Goal: Information Seeking & Learning: Learn about a topic

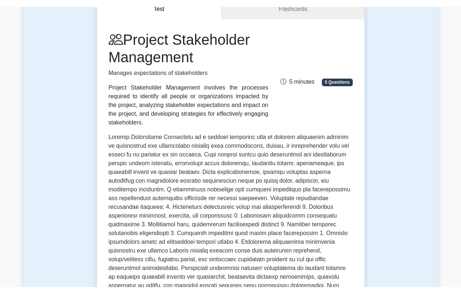
scroll to position [78, 0]
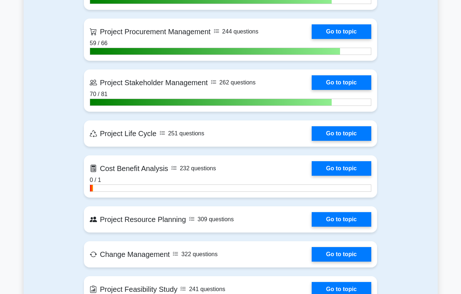
scroll to position [756, 0]
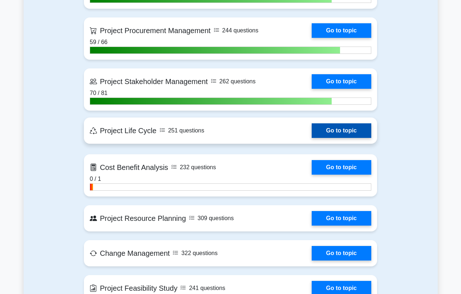
click at [312, 130] on link "Go to topic" at bounding box center [342, 130] width 60 height 15
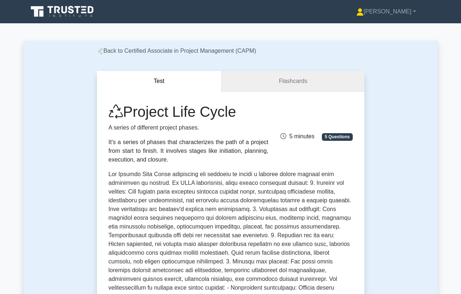
click at [282, 80] on link "Flashcards" at bounding box center [293, 81] width 142 height 21
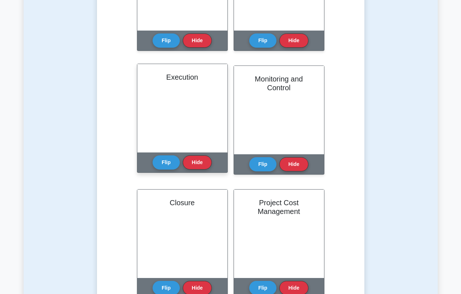
scroll to position [242, 0]
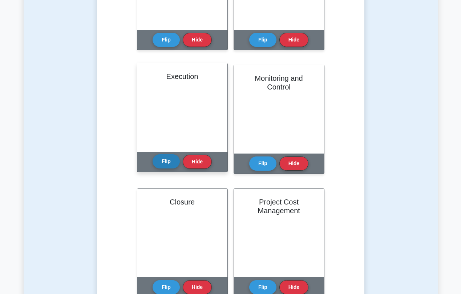
click at [172, 166] on button "Flip" at bounding box center [166, 161] width 27 height 14
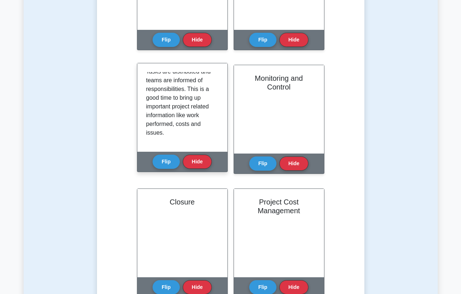
scroll to position [109, 0]
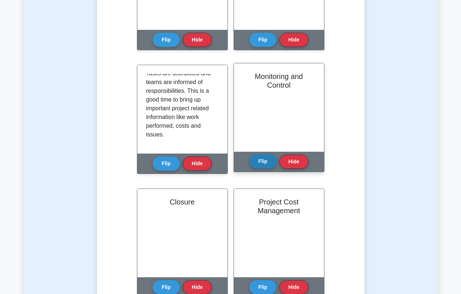
click at [265, 162] on button "Flip" at bounding box center [262, 161] width 27 height 14
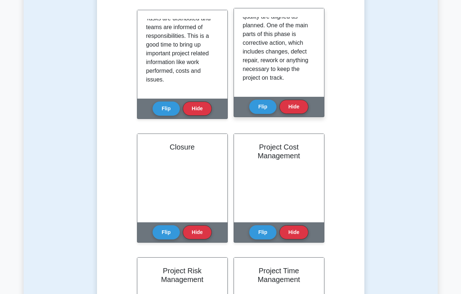
scroll to position [312, 0]
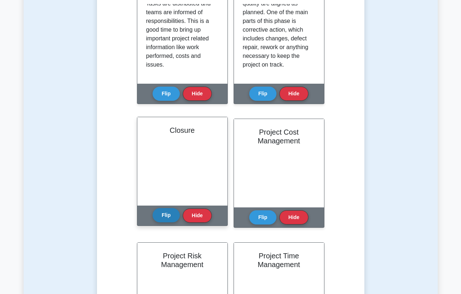
click at [160, 215] on button "Flip" at bounding box center [166, 215] width 27 height 14
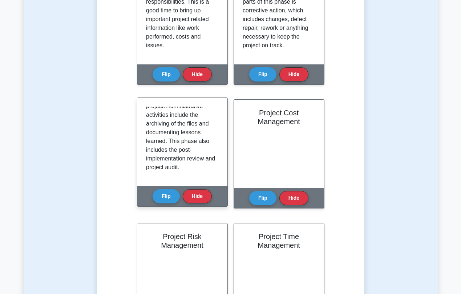
scroll to position [109, 0]
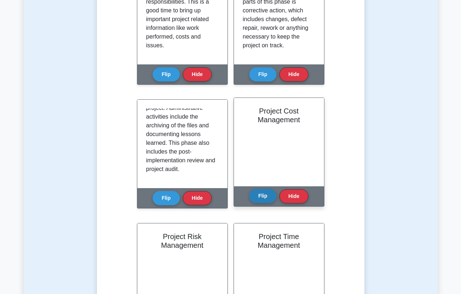
click at [256, 198] on button "Flip" at bounding box center [262, 196] width 27 height 14
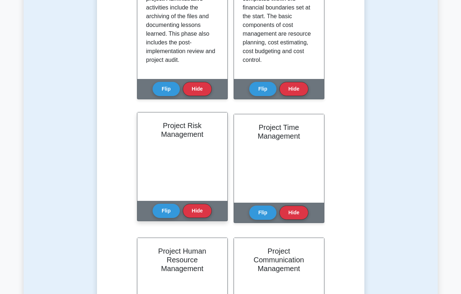
scroll to position [442, 0]
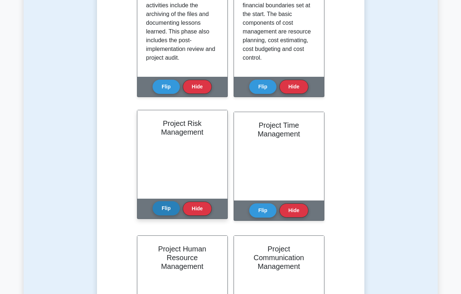
click at [163, 210] on button "Flip" at bounding box center [166, 208] width 27 height 14
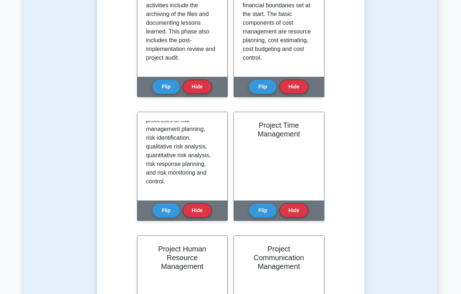
scroll to position [127, 0]
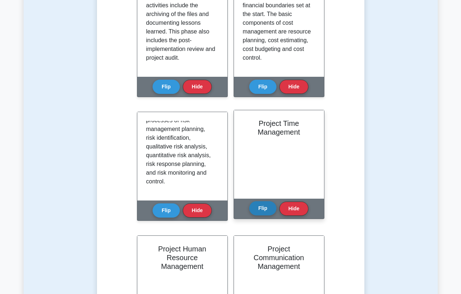
click at [261, 207] on button "Flip" at bounding box center [262, 208] width 27 height 14
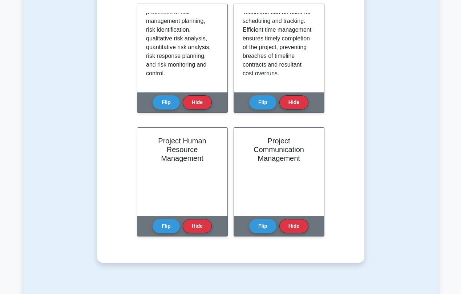
scroll to position [555, 0]
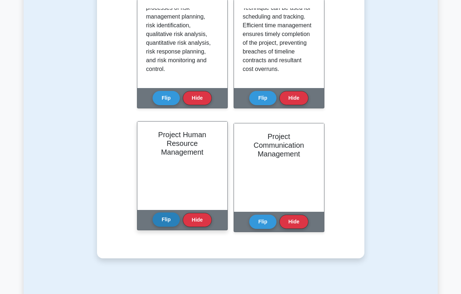
click at [168, 222] on button "Flip" at bounding box center [166, 219] width 27 height 14
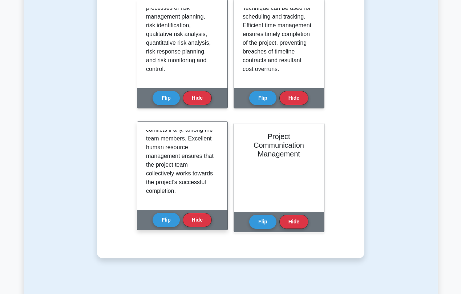
scroll to position [136, 0]
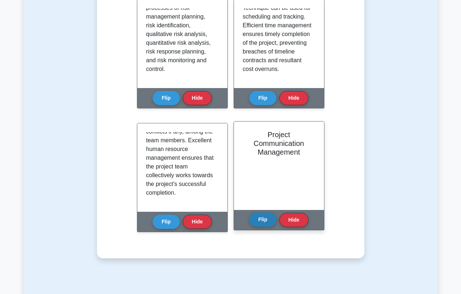
click at [265, 218] on button "Flip" at bounding box center [262, 219] width 27 height 14
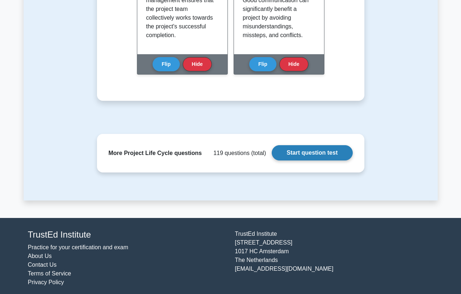
click at [309, 153] on link "Start question test" at bounding box center [312, 152] width 81 height 15
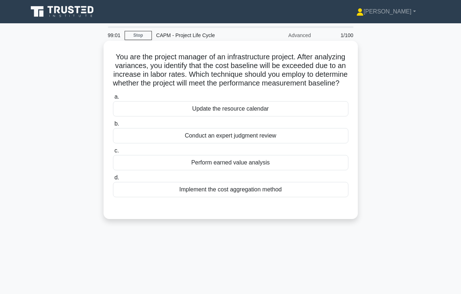
click at [245, 197] on div "Implement the cost aggregation method" at bounding box center [231, 189] width 236 height 15
click at [113, 180] on input "d. Implement the cost aggregation method" at bounding box center [113, 177] width 0 height 5
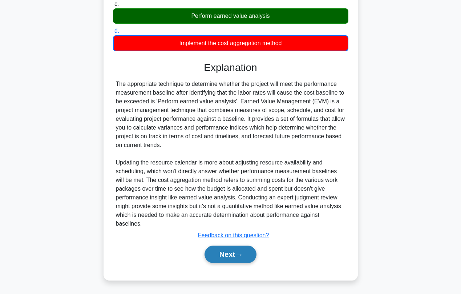
scroll to position [155, 0]
click at [235, 255] on button "Next" at bounding box center [231, 253] width 52 height 17
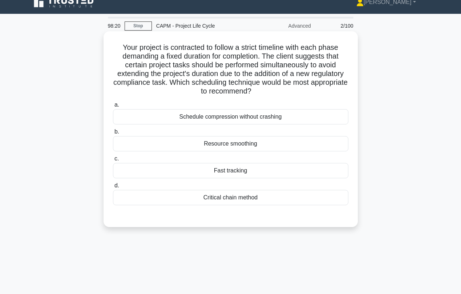
scroll to position [9, 0]
click at [210, 171] on div "Fast tracking" at bounding box center [231, 170] width 236 height 15
click at [113, 161] on input "c. Fast tracking" at bounding box center [113, 159] width 0 height 5
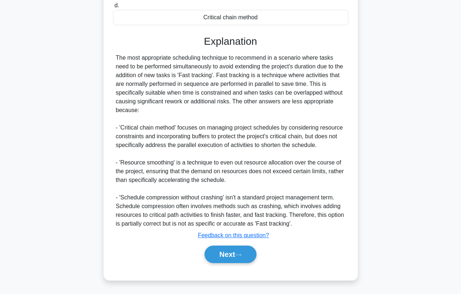
scroll to position [189, 0]
click at [233, 259] on button "Next" at bounding box center [231, 253] width 52 height 17
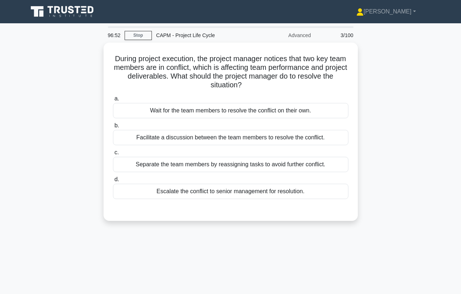
scroll to position [0, 0]
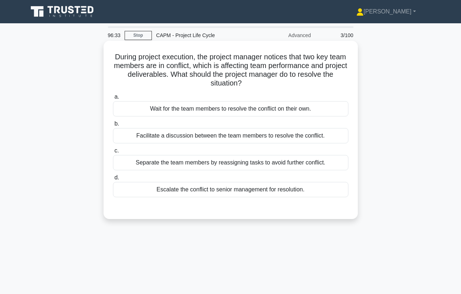
click at [183, 140] on div "Facilitate a discussion between the team members to resolve the conflict." at bounding box center [231, 135] width 236 height 15
click at [113, 126] on input "b. Facilitate a discussion between the team members to resolve the conflict." at bounding box center [113, 123] width 0 height 5
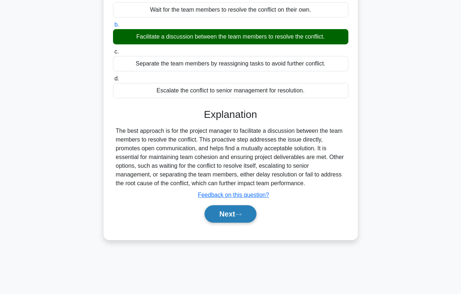
click at [226, 212] on button "Next" at bounding box center [231, 213] width 52 height 17
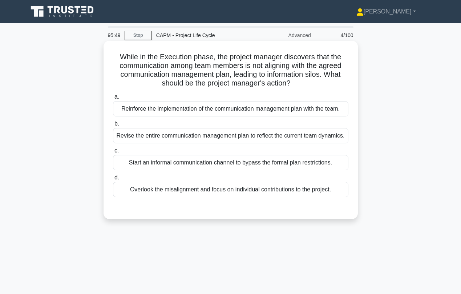
click at [201, 141] on div "Revise the entire communication management plan to reflect the current team dyn…" at bounding box center [231, 135] width 236 height 15
click at [113, 126] on input "b. Revise the entire communication management plan to reflect the current team …" at bounding box center [113, 123] width 0 height 5
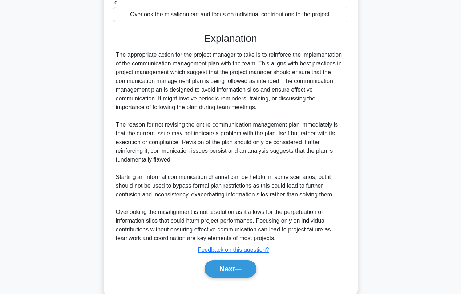
scroll to position [179, 0]
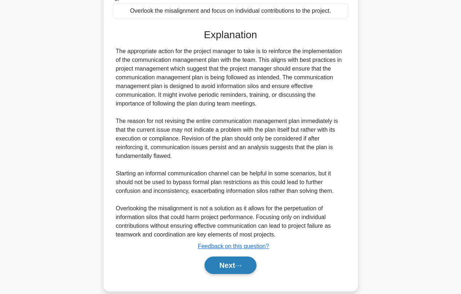
click at [223, 274] on button "Next" at bounding box center [231, 264] width 52 height 17
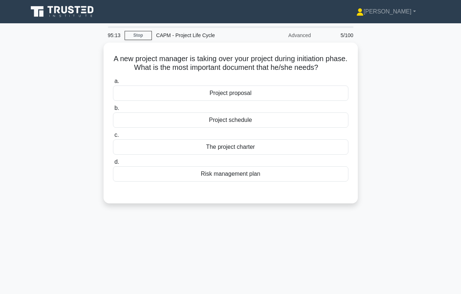
scroll to position [0, 0]
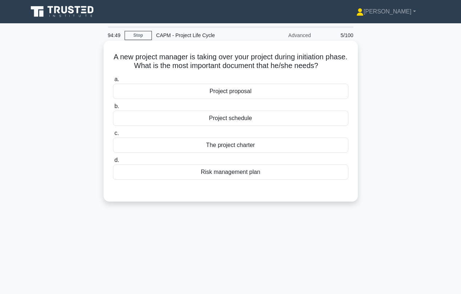
click at [246, 144] on div "The project charter" at bounding box center [231, 144] width 236 height 15
click at [113, 136] on input "c. The project charter" at bounding box center [113, 133] width 0 height 5
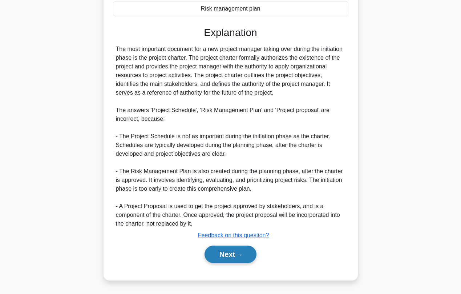
scroll to position [163, 0]
click at [220, 257] on button "Next" at bounding box center [231, 253] width 52 height 17
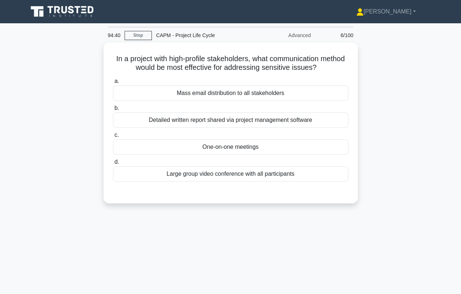
scroll to position [0, 0]
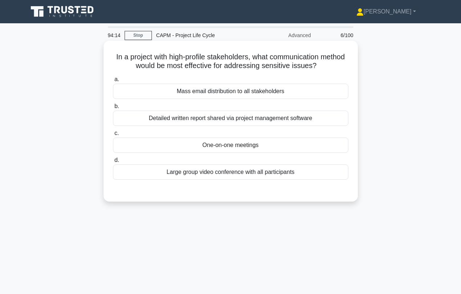
click at [201, 118] on div "Detailed written report shared via project management software" at bounding box center [231, 117] width 236 height 15
click at [113, 109] on input "b. Detailed written report shared via project management software" at bounding box center [113, 106] width 0 height 5
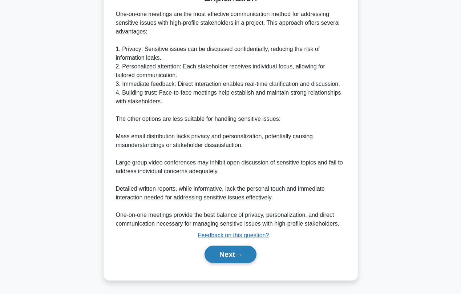
click at [224, 256] on button "Next" at bounding box center [231, 253] width 52 height 17
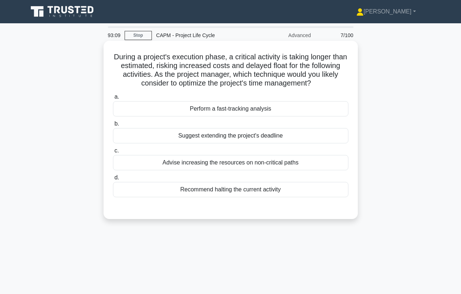
click at [218, 108] on div "Perform a fast-tracking analysis" at bounding box center [231, 108] width 236 height 15
click at [113, 99] on input "a. Perform a fast-tracking analysis" at bounding box center [113, 97] width 0 height 5
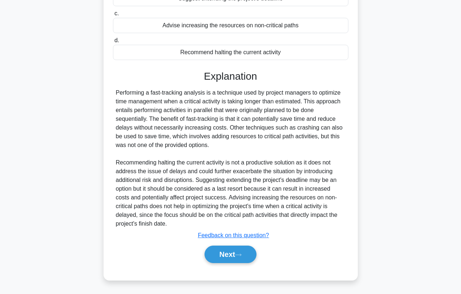
scroll to position [137, 0]
click at [230, 257] on button "Next" at bounding box center [231, 253] width 52 height 17
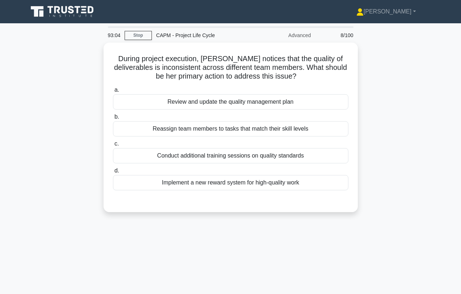
scroll to position [0, 0]
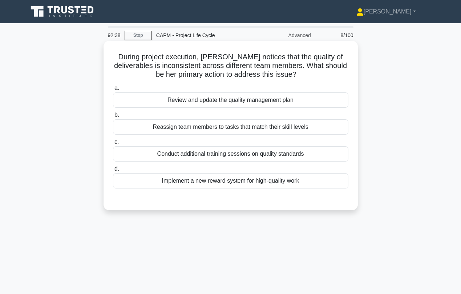
click at [202, 158] on div "Conduct additional training sessions on quality standards" at bounding box center [231, 153] width 236 height 15
click at [113, 144] on input "c. Conduct additional training sessions on quality standards" at bounding box center [113, 142] width 0 height 5
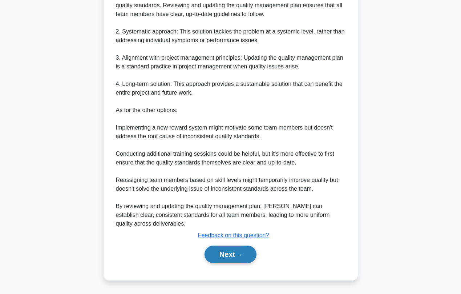
scroll to position [251, 0]
click at [225, 256] on button "Next" at bounding box center [231, 253] width 52 height 17
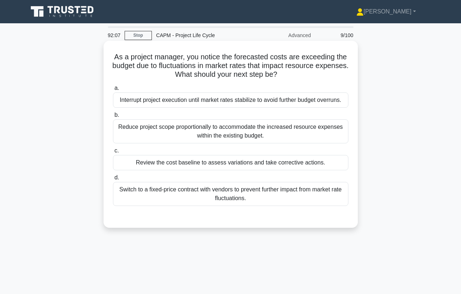
scroll to position [0, 0]
click at [191, 167] on div "Review the cost baseline to assess variations and take corrective actions." at bounding box center [231, 162] width 236 height 15
click at [113, 153] on input "c. Review the cost baseline to assess variations and take corrective actions." at bounding box center [113, 150] width 0 height 5
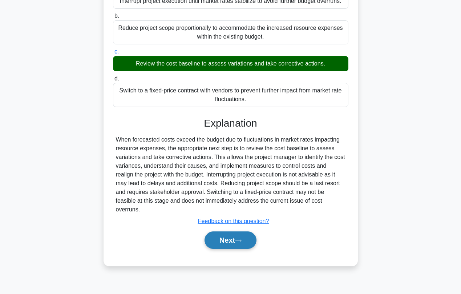
scroll to position [99, 0]
click at [218, 237] on button "Next" at bounding box center [231, 239] width 52 height 17
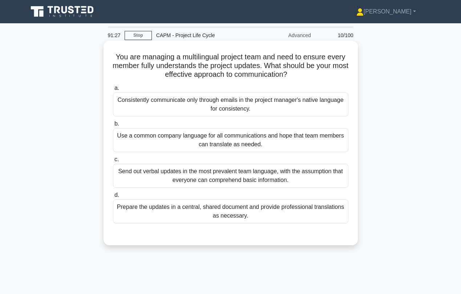
scroll to position [0, 0]
click at [208, 213] on div "Prepare the updates in a central, shared document and provide professional tran…" at bounding box center [231, 211] width 236 height 24
click at [113, 197] on input "d. Prepare the updates in a central, shared document and provide professional t…" at bounding box center [113, 195] width 0 height 5
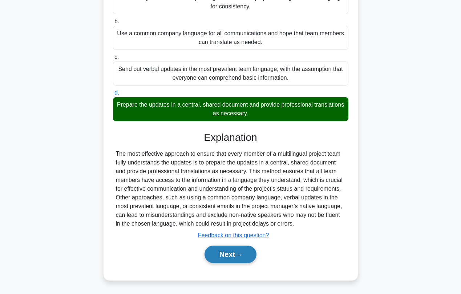
click at [215, 254] on button "Next" at bounding box center [231, 253] width 52 height 17
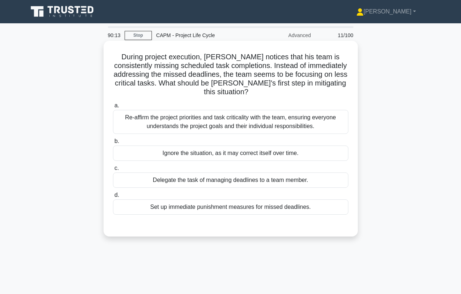
click at [167, 112] on div "Re-affirm the project priorities and task criticality with the team, ensuring e…" at bounding box center [231, 122] width 236 height 24
click at [113, 108] on input "a. Re-affirm the project priorities and task criticality with the team, ensurin…" at bounding box center [113, 105] width 0 height 5
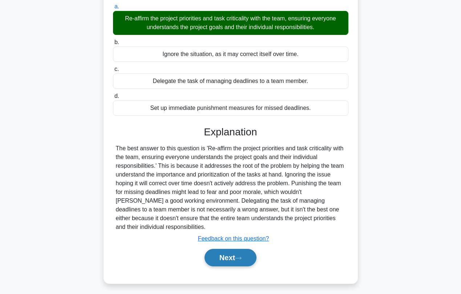
click at [217, 252] on button "Next" at bounding box center [231, 257] width 52 height 17
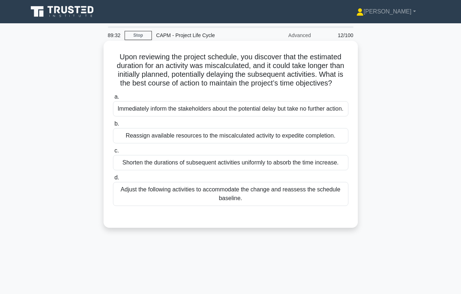
click at [235, 202] on div "Adjust the following activities to accommodate the change and reassess the sche…" at bounding box center [231, 194] width 236 height 24
click at [113, 180] on input "d. Adjust the following activities to accommodate the change and reassess the s…" at bounding box center [113, 177] width 0 height 5
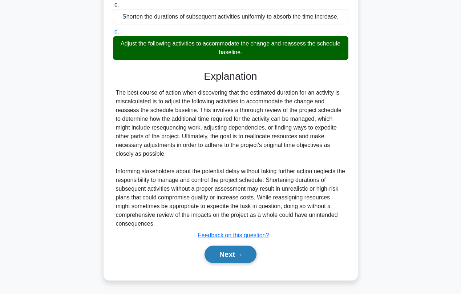
click at [223, 255] on button "Next" at bounding box center [231, 253] width 52 height 17
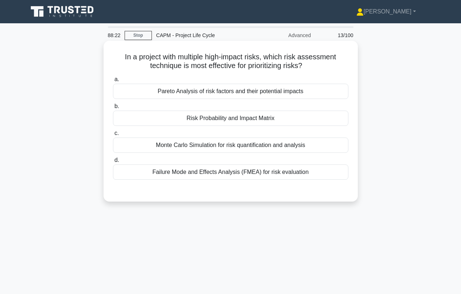
click at [226, 121] on div "Risk Probability and Impact Matrix" at bounding box center [231, 117] width 236 height 15
click at [113, 109] on input "b. Risk Probability and Impact Matrix" at bounding box center [113, 106] width 0 height 5
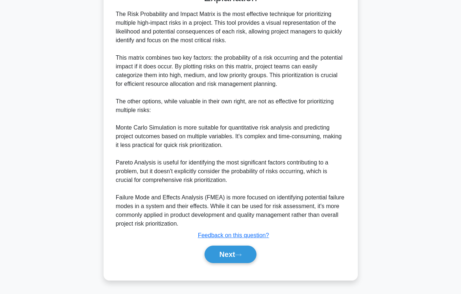
scroll to position [198, 0]
click at [224, 255] on button "Next" at bounding box center [231, 253] width 52 height 17
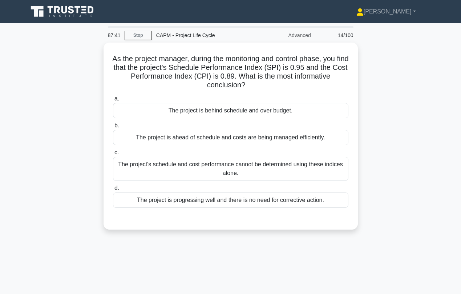
scroll to position [0, 0]
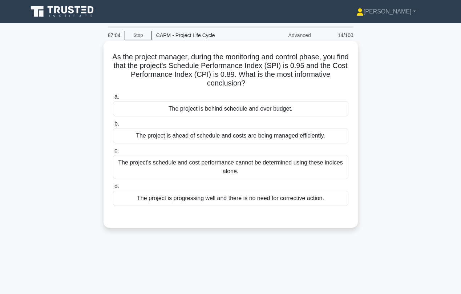
click at [197, 109] on div "The project is behind schedule and over budget." at bounding box center [231, 108] width 236 height 15
click at [113, 99] on input "a. The project is behind schedule and over budget." at bounding box center [113, 97] width 0 height 5
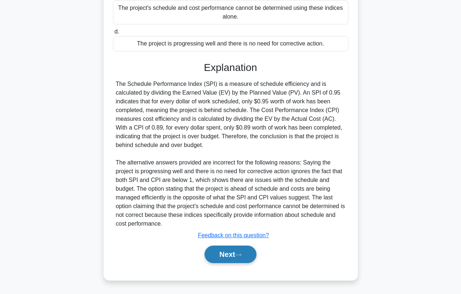
click at [227, 249] on button "Next" at bounding box center [231, 253] width 52 height 17
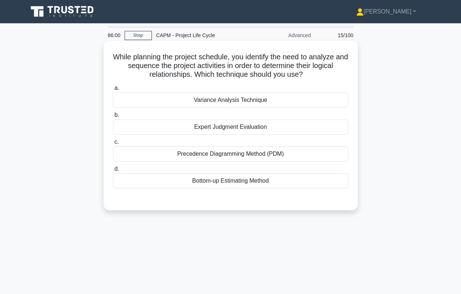
click at [216, 181] on div "Bottom-up Estimating Method" at bounding box center [231, 180] width 236 height 15
click at [113, 171] on input "d. Bottom-up Estimating Method" at bounding box center [113, 168] width 0 height 5
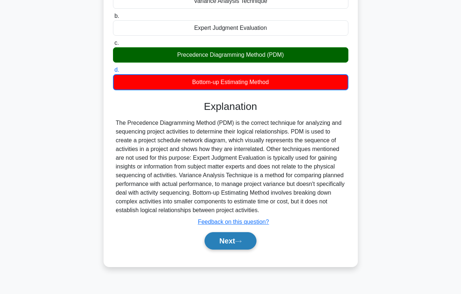
scroll to position [99, 0]
click at [221, 245] on button "Next" at bounding box center [231, 240] width 52 height 17
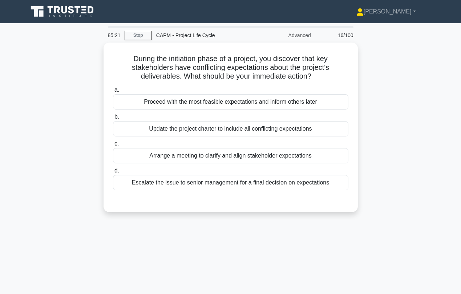
scroll to position [0, 0]
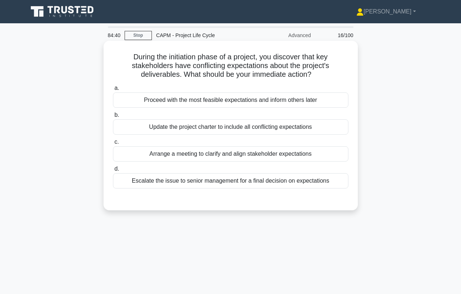
click at [196, 155] on div "Arrange a meeting to clarify and align stakeholder expectations" at bounding box center [231, 153] width 236 height 15
click at [113, 144] on input "c. Arrange a meeting to clarify and align stakeholder expectations" at bounding box center [113, 142] width 0 height 5
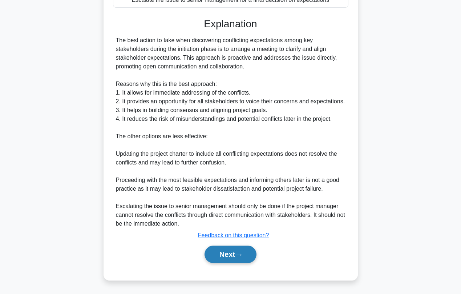
click at [217, 258] on button "Next" at bounding box center [231, 253] width 52 height 17
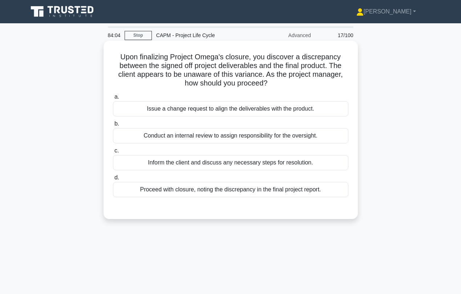
click at [214, 166] on div "Inform the client and discuss any necessary steps for resolution." at bounding box center [231, 162] width 236 height 15
click at [113, 153] on input "c. Inform the client and discuss any necessary steps for resolution." at bounding box center [113, 150] width 0 height 5
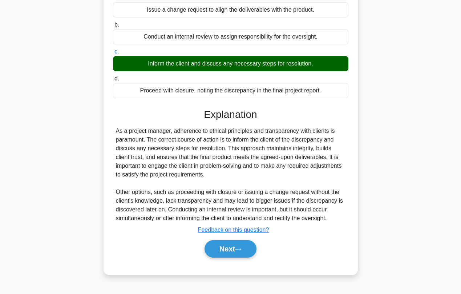
scroll to position [99, 0]
click at [227, 251] on button "Next" at bounding box center [231, 248] width 52 height 17
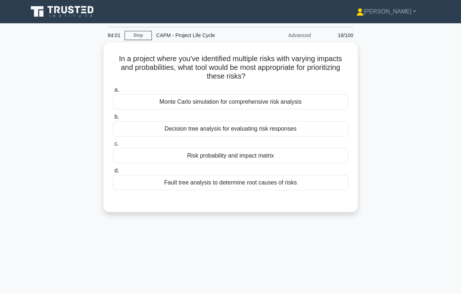
scroll to position [0, 0]
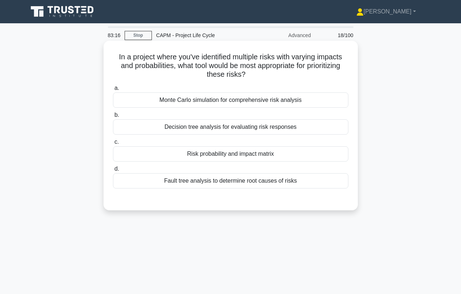
click at [218, 158] on div "Risk probability and impact matrix" at bounding box center [231, 153] width 236 height 15
click at [113, 144] on input "c. Risk probability and impact matrix" at bounding box center [113, 142] width 0 height 5
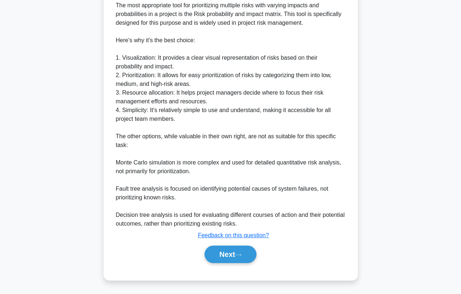
scroll to position [216, 0]
click at [211, 255] on button "Next" at bounding box center [231, 253] width 52 height 17
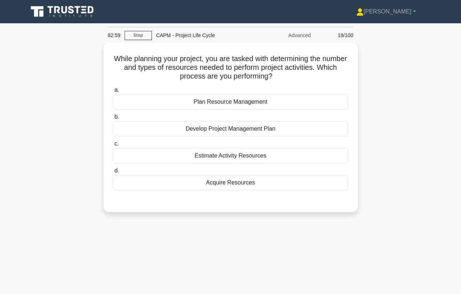
scroll to position [0, 0]
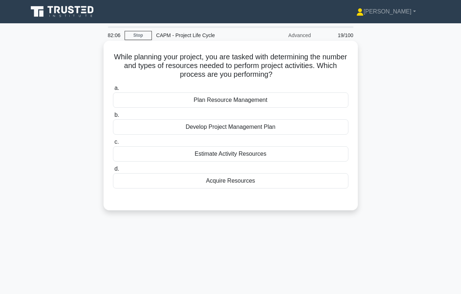
click at [232, 101] on div "Plan Resource Management" at bounding box center [231, 99] width 236 height 15
click at [113, 91] on input "a. Plan Resource Management" at bounding box center [113, 88] width 0 height 5
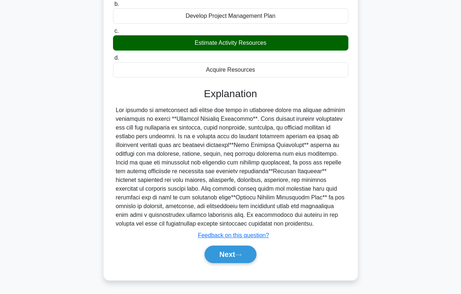
scroll to position [112, 0]
click at [232, 254] on button "Next" at bounding box center [231, 253] width 52 height 17
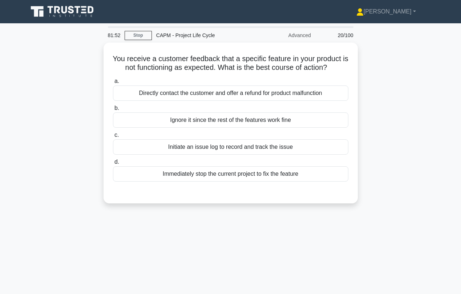
scroll to position [0, 0]
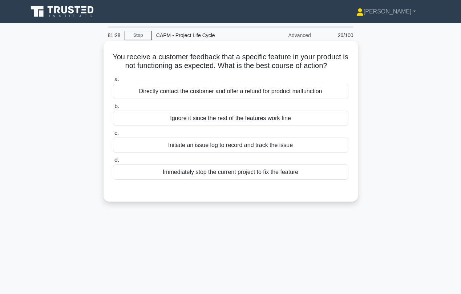
click at [208, 146] on div "Initiate an issue log to record and track the issue" at bounding box center [231, 144] width 236 height 15
click at [113, 136] on input "c. Initiate an issue log to record and track the issue" at bounding box center [113, 133] width 0 height 5
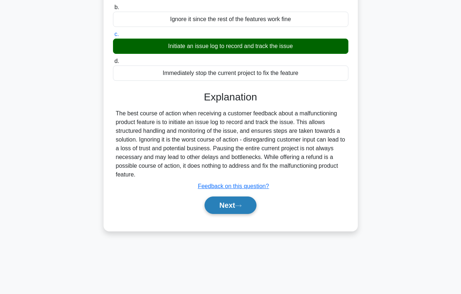
scroll to position [99, 0]
click at [230, 205] on button "Next" at bounding box center [231, 204] width 52 height 17
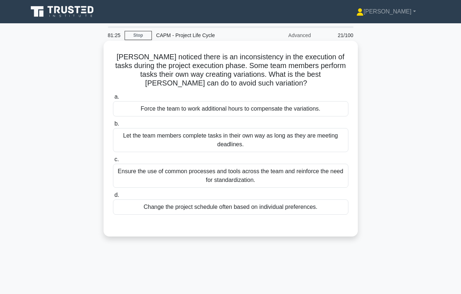
scroll to position [0, 0]
click at [193, 180] on div "Ensure the use of common processes and tools across the team and reinforce the …" at bounding box center [231, 176] width 236 height 24
click at [113, 162] on input "c. Ensure the use of common processes and tools across the team and reinforce t…" at bounding box center [113, 159] width 0 height 5
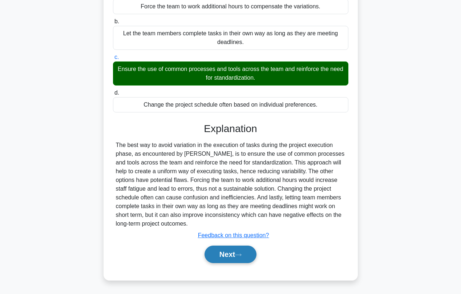
click at [219, 254] on button "Next" at bounding box center [231, 253] width 52 height 17
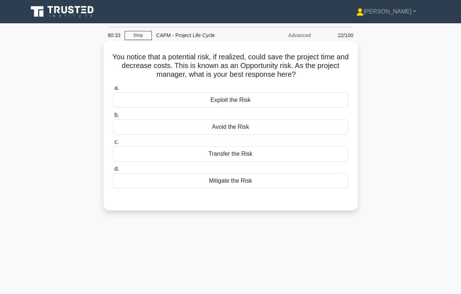
click at [221, 104] on div "Exploit the Risk" at bounding box center [231, 99] width 236 height 15
click at [113, 91] on input "a. Exploit the Risk" at bounding box center [113, 88] width 0 height 5
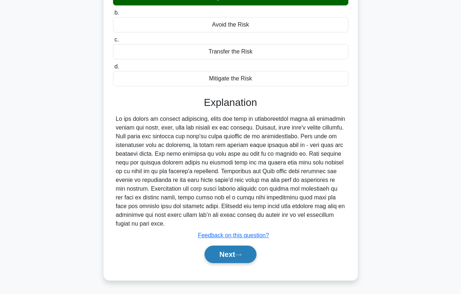
scroll to position [102, 0]
click at [230, 257] on button "Next" at bounding box center [231, 253] width 52 height 17
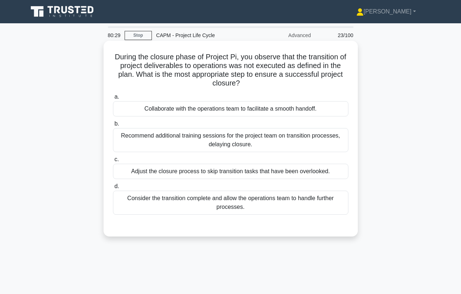
scroll to position [0, 0]
click at [208, 108] on div "Collaborate with the operations team to facilitate a smooth handoff." at bounding box center [231, 108] width 236 height 15
click at [113, 99] on input "a. Collaborate with the operations team to facilitate a smooth handoff." at bounding box center [113, 97] width 0 height 5
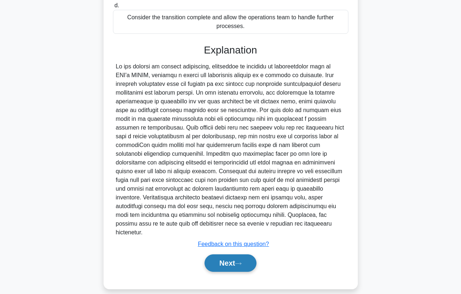
click at [226, 254] on button "Next" at bounding box center [231, 262] width 52 height 17
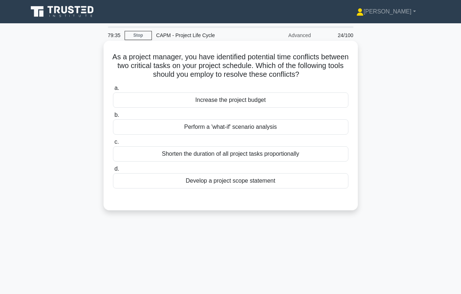
click at [196, 128] on div "Perform a 'what-if' scenario analysis" at bounding box center [231, 126] width 236 height 15
click at [113, 117] on input "b. Perform a 'what-if' scenario analysis" at bounding box center [113, 115] width 0 height 5
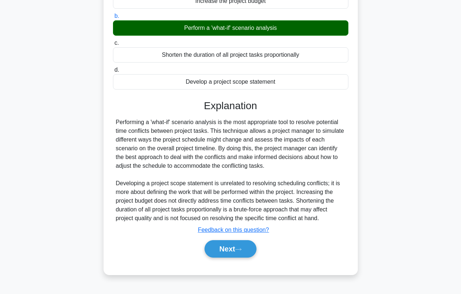
scroll to position [99, 0]
click at [224, 248] on button "Next" at bounding box center [231, 248] width 52 height 17
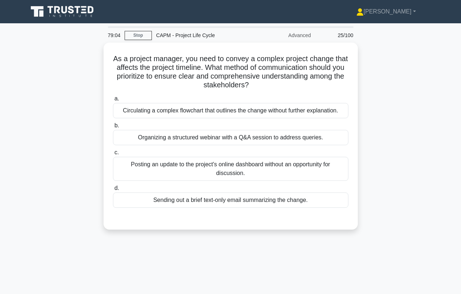
scroll to position [0, 0]
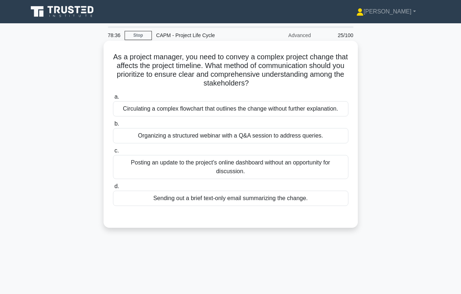
click at [193, 136] on div "Organizing a structured webinar with a Q&A session to address queries." at bounding box center [231, 135] width 236 height 15
click at [113, 126] on input "b. Organizing a structured webinar with a Q&A session to address queries." at bounding box center [113, 123] width 0 height 5
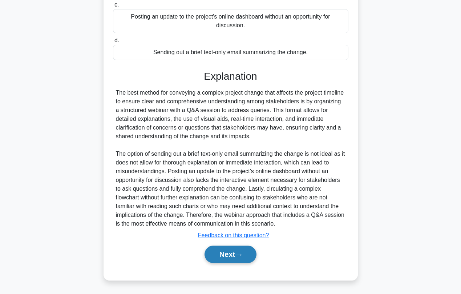
click at [227, 260] on button "Next" at bounding box center [231, 253] width 52 height 17
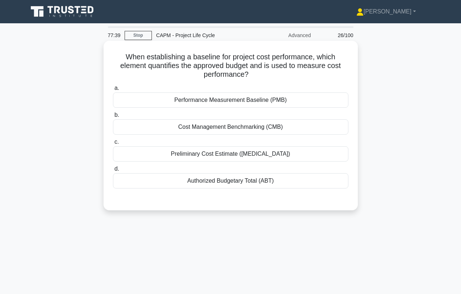
click at [216, 180] on div "Authorized Budgetary Total (ABT)" at bounding box center [231, 180] width 236 height 15
click at [113, 171] on input "d. Authorized Budgetary Total (ABT)" at bounding box center [113, 168] width 0 height 5
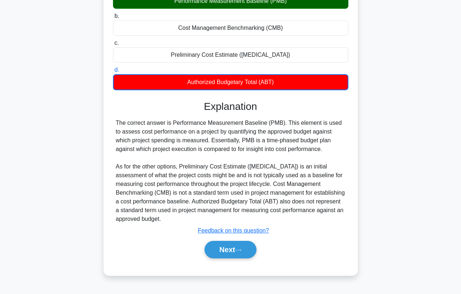
scroll to position [99, 0]
click at [225, 241] on button "Next" at bounding box center [231, 249] width 52 height 17
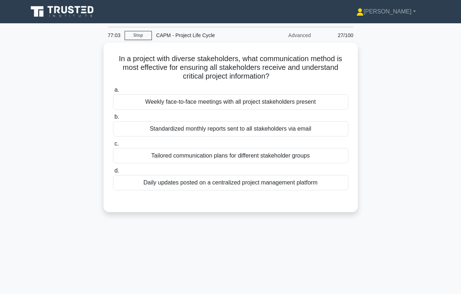
scroll to position [0, 0]
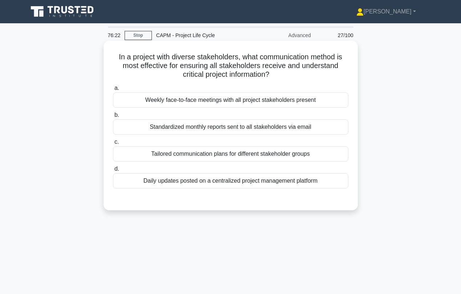
click at [196, 185] on div "Daily updates posted on a centralized project management platform" at bounding box center [231, 180] width 236 height 15
click at [113, 171] on input "d. Daily updates posted on a centralized project management platform" at bounding box center [113, 168] width 0 height 5
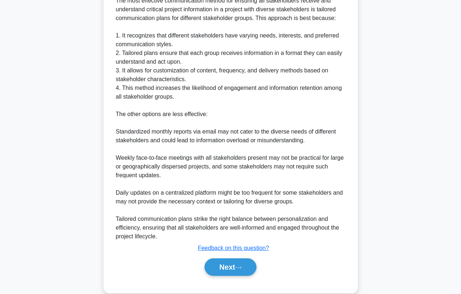
scroll to position [221, 0]
click at [217, 265] on button "Next" at bounding box center [231, 266] width 52 height 17
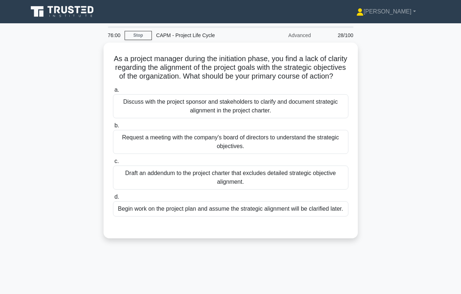
scroll to position [0, 0]
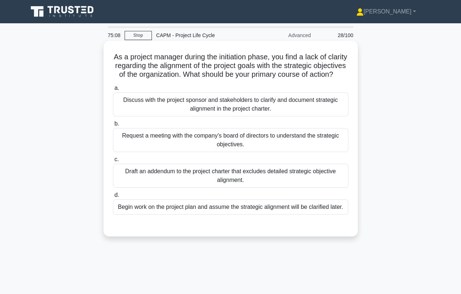
click at [226, 110] on div "Discuss with the project sponsor and stakeholders to clarify and document strat…" at bounding box center [231, 104] width 236 height 24
click at [113, 91] on input "a. Discuss with the project sponsor and stakeholders to clarify and document st…" at bounding box center [113, 88] width 0 height 5
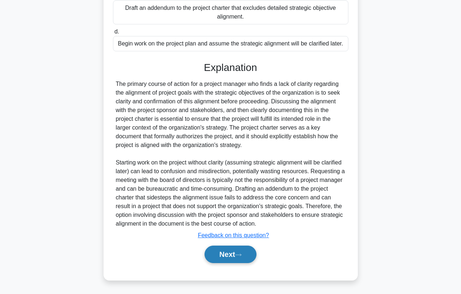
click at [232, 259] on button "Next" at bounding box center [231, 253] width 52 height 17
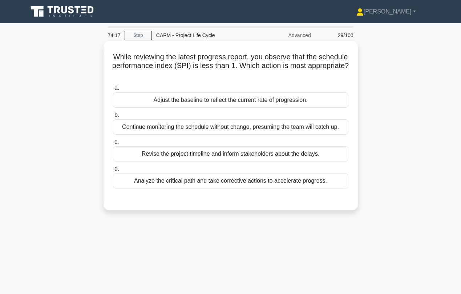
click at [180, 181] on div "Analyze the critical path and take corrective actions to accelerate progress." at bounding box center [231, 180] width 236 height 15
click at [113, 171] on input "d. Analyze the critical path and take corrective actions to accelerate progress." at bounding box center [113, 168] width 0 height 5
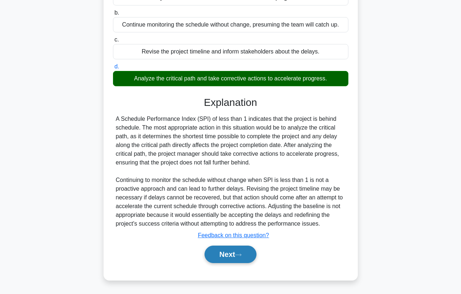
scroll to position [102, 0]
click at [218, 257] on button "Next" at bounding box center [231, 253] width 52 height 17
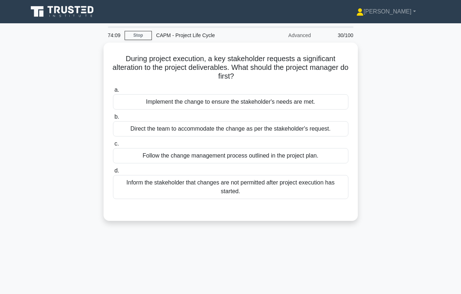
scroll to position [0, 0]
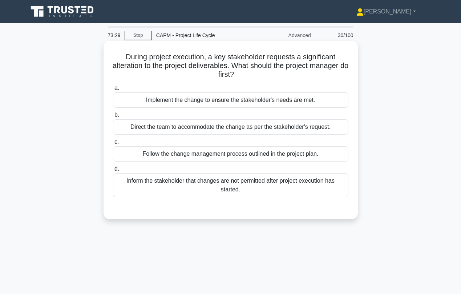
click at [216, 157] on div "Follow the change management process outlined in the project plan." at bounding box center [231, 153] width 236 height 15
click at [113, 144] on input "c. Follow the change management process outlined in the project plan." at bounding box center [113, 142] width 0 height 5
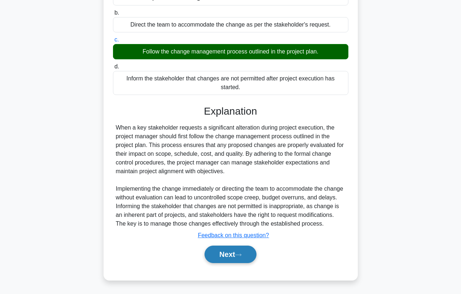
click at [220, 255] on button "Next" at bounding box center [231, 253] width 52 height 17
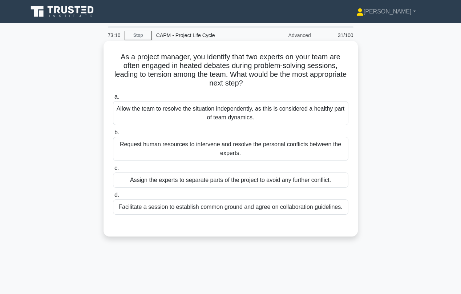
click at [210, 210] on div "Facilitate a session to establish common ground and agree on collaboration guid…" at bounding box center [231, 206] width 236 height 15
click at [113, 197] on input "d. Facilitate a session to establish common ground and agree on collaboration g…" at bounding box center [113, 195] width 0 height 5
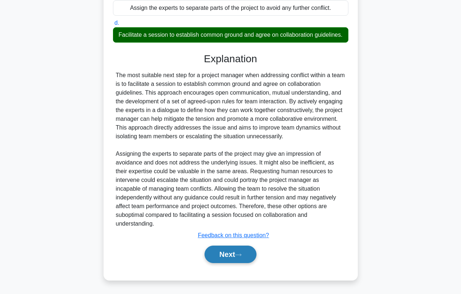
click at [216, 251] on button "Next" at bounding box center [231, 253] width 52 height 17
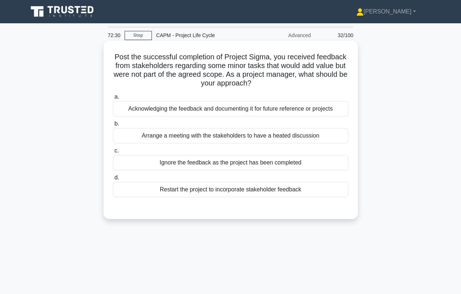
click at [187, 110] on div "Acknowledging the feedback and documenting it for future reference or projects" at bounding box center [231, 108] width 236 height 15
click at [113, 99] on input "a. Acknowledging the feedback and documenting it for future reference or projec…" at bounding box center [113, 97] width 0 height 5
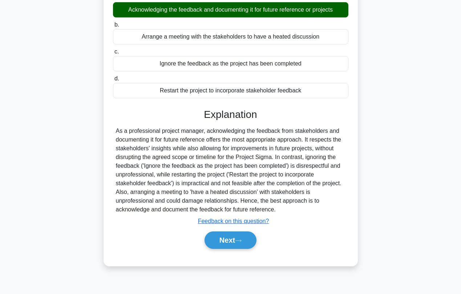
scroll to position [99, 0]
click at [220, 237] on button "Next" at bounding box center [231, 239] width 52 height 17
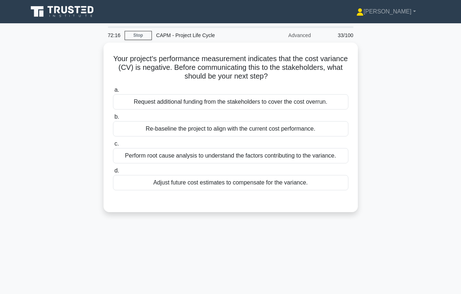
scroll to position [0, 0]
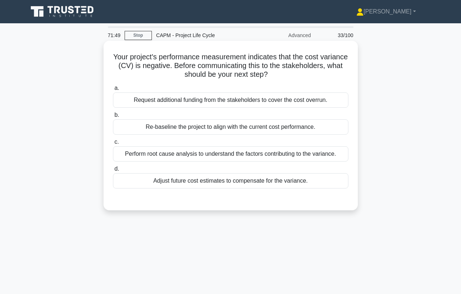
click at [182, 152] on div "Perform root cause analysis to understand the factors contributing to the varia…" at bounding box center [231, 153] width 236 height 15
click at [113, 144] on input "c. Perform root cause analysis to understand the factors contributing to the va…" at bounding box center [113, 142] width 0 height 5
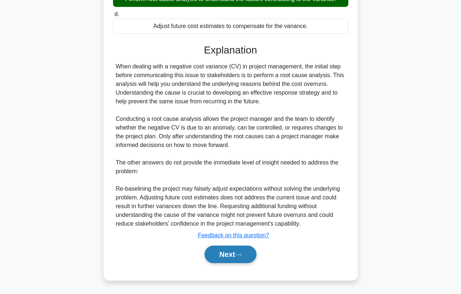
click at [218, 253] on button "Next" at bounding box center [231, 253] width 52 height 17
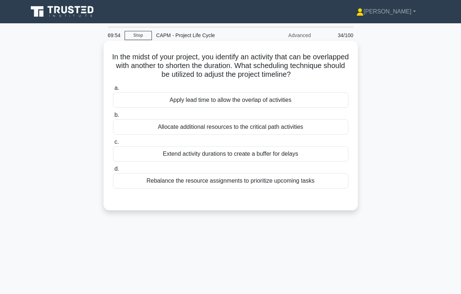
click at [209, 183] on div "Rebalance the resource assignments to prioritize upcoming tasks" at bounding box center [231, 180] width 236 height 15
click at [113, 171] on input "d. Rebalance the resource assignments to prioritize upcoming tasks" at bounding box center [113, 168] width 0 height 5
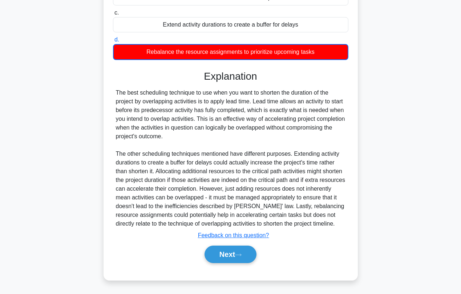
scroll to position [138, 0]
click at [241, 254] on icon at bounding box center [238, 255] width 7 height 4
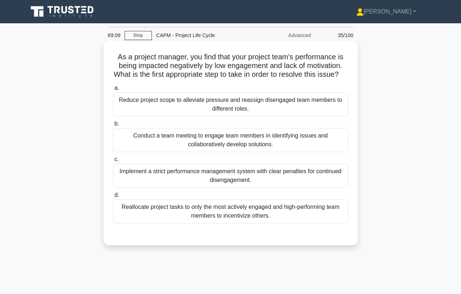
scroll to position [0, 0]
click at [192, 147] on div "Conduct a team meeting to engage team members in identifying issues and collabo…" at bounding box center [231, 140] width 236 height 24
click at [113, 126] on input "b. Conduct a team meeting to engage team members in identifying issues and coll…" at bounding box center [113, 123] width 0 height 5
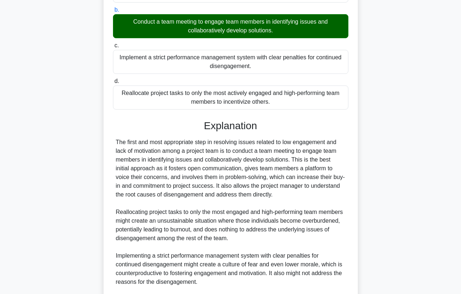
scroll to position [189, 0]
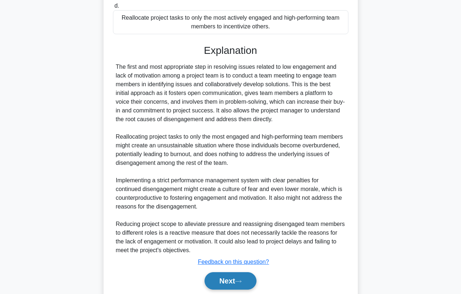
click at [225, 285] on button "Next" at bounding box center [231, 280] width 52 height 17
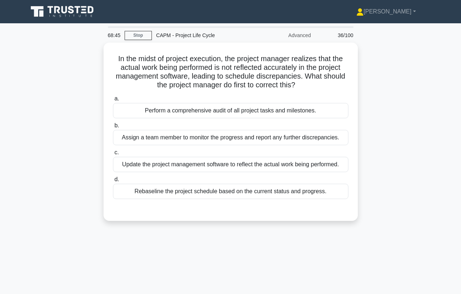
scroll to position [0, 0]
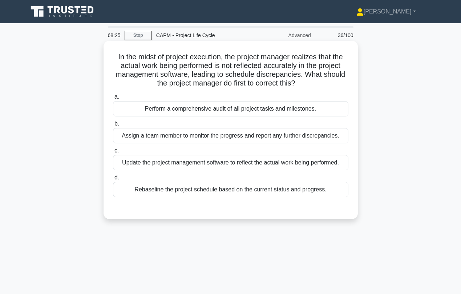
click at [203, 109] on div "Perform a comprehensive audit of all project tasks and milestones." at bounding box center [231, 108] width 236 height 15
click at [113, 99] on input "a. Perform a comprehensive audit of all project tasks and milestones." at bounding box center [113, 97] width 0 height 5
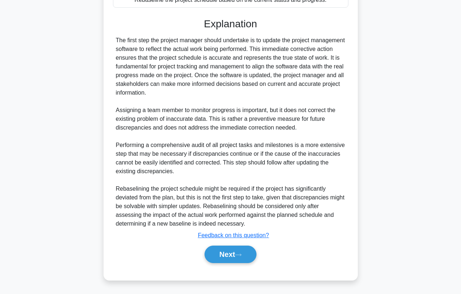
scroll to position [190, 0]
click at [218, 253] on button "Next" at bounding box center [231, 253] width 52 height 17
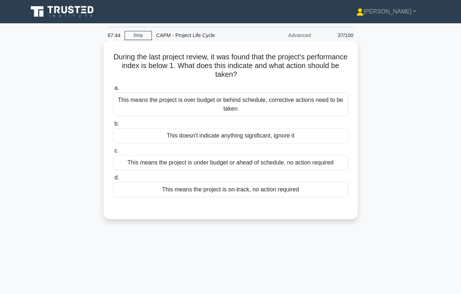
scroll to position [0, 0]
click at [160, 101] on div "This means the project is over budget or behind schedule, corrective actions ne…" at bounding box center [231, 104] width 236 height 24
click at [113, 91] on input "a. This means the project is over budget or behind schedule, corrective actions…" at bounding box center [113, 88] width 0 height 5
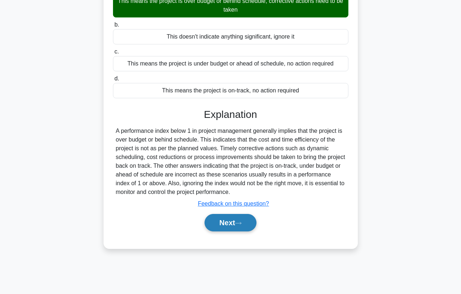
click at [233, 224] on button "Next" at bounding box center [231, 222] width 52 height 17
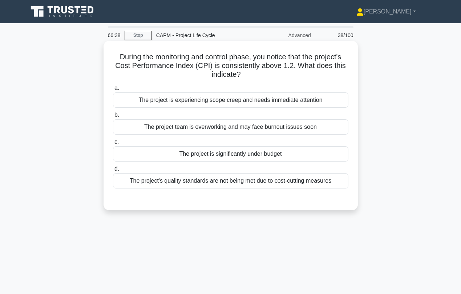
click at [207, 155] on div "The project is significantly under budget" at bounding box center [231, 153] width 236 height 15
click at [113, 144] on input "c. The project is significantly under budget" at bounding box center [113, 142] width 0 height 5
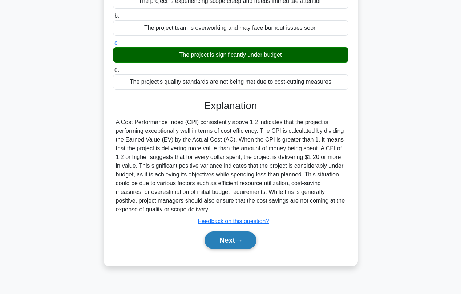
click at [228, 242] on button "Next" at bounding box center [231, 239] width 52 height 17
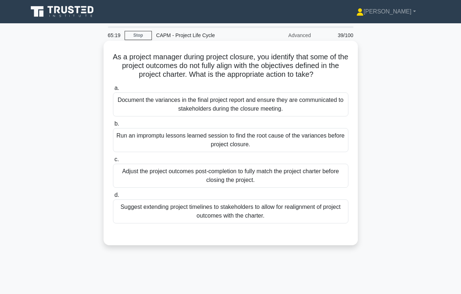
click at [198, 145] on div "Run an impromptu lessons learned session to find the root cause of the variance…" at bounding box center [231, 140] width 236 height 24
click at [113, 126] on input "b. Run an impromptu lessons learned session to find the root cause of the varia…" at bounding box center [113, 123] width 0 height 5
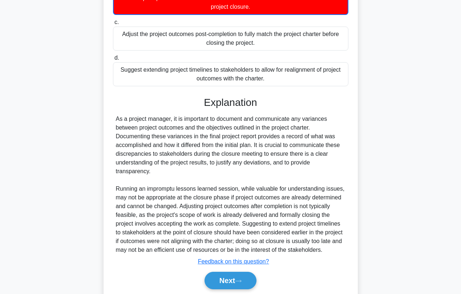
scroll to position [138, 0]
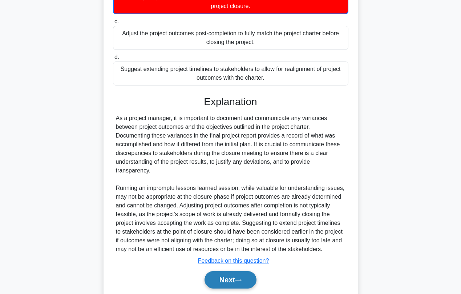
click at [228, 282] on button "Next" at bounding box center [231, 279] width 52 height 17
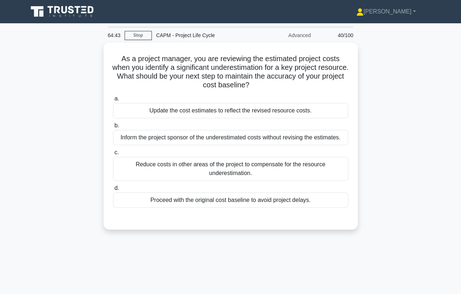
scroll to position [0, 0]
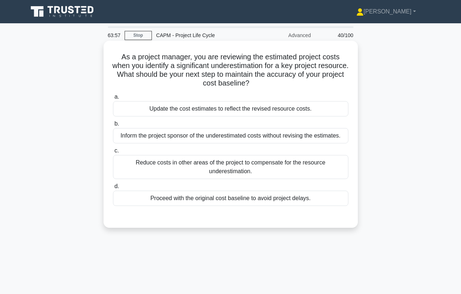
click at [242, 108] on div "Update the cost estimates to reflect the revised resource costs." at bounding box center [231, 108] width 236 height 15
click at [113, 99] on input "a. Update the cost estimates to reflect the revised resource costs." at bounding box center [113, 97] width 0 height 5
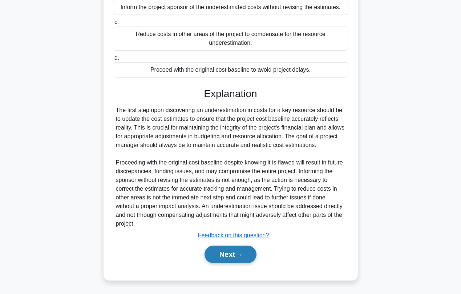
click at [224, 258] on button "Next" at bounding box center [231, 253] width 52 height 17
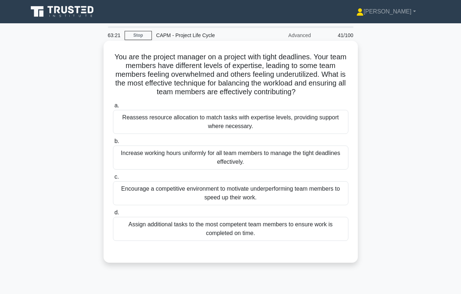
click at [179, 125] on div "Reassess resource allocation to match tasks with expertise levels, providing su…" at bounding box center [231, 122] width 236 height 24
click at [113, 108] on input "a. Reassess resource allocation to match tasks with expertise levels, providing…" at bounding box center [113, 105] width 0 height 5
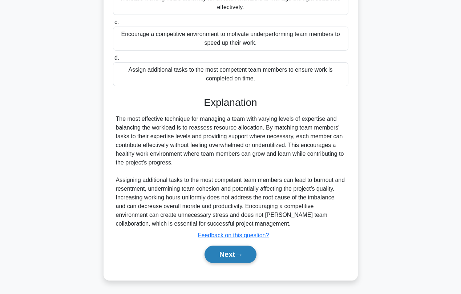
click at [218, 254] on button "Next" at bounding box center [231, 253] width 52 height 17
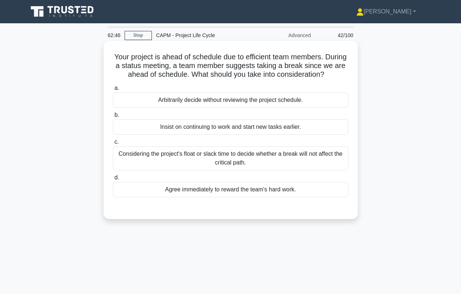
click at [204, 162] on div "Considering the project's float or slack time to decide whether a break will no…" at bounding box center [231, 158] width 236 height 24
click at [113, 144] on input "c. Considering the project's float or slack time to decide whether a break will…" at bounding box center [113, 142] width 0 height 5
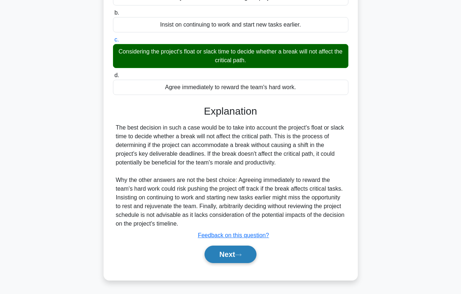
scroll to position [102, 0]
click at [236, 253] on button "Next" at bounding box center [231, 253] width 52 height 17
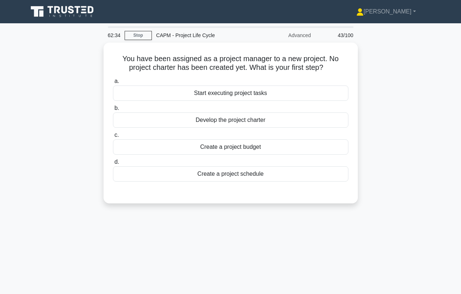
scroll to position [0, 0]
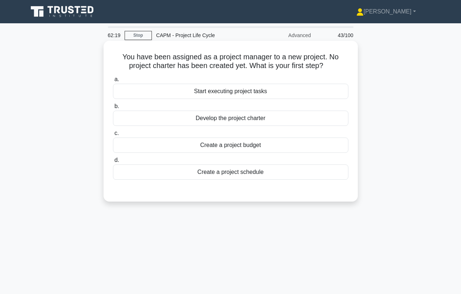
click at [222, 117] on div "Develop the project charter" at bounding box center [231, 117] width 236 height 15
click at [113, 109] on input "b. Develop the project charter" at bounding box center [113, 106] width 0 height 5
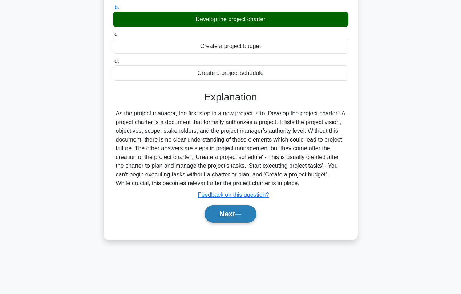
click at [237, 219] on button "Next" at bounding box center [231, 213] width 52 height 17
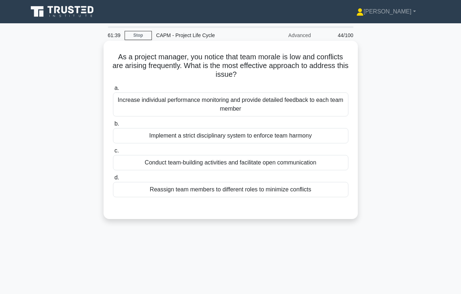
click at [203, 165] on div "Conduct team-building activities and facilitate open communication" at bounding box center [231, 162] width 236 height 15
click at [113, 153] on input "c. Conduct team-building activities and facilitate open communication" at bounding box center [113, 150] width 0 height 5
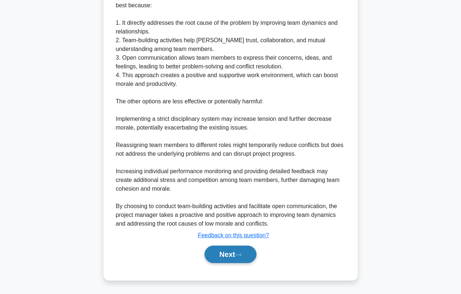
click at [229, 252] on button "Next" at bounding box center [231, 253] width 52 height 17
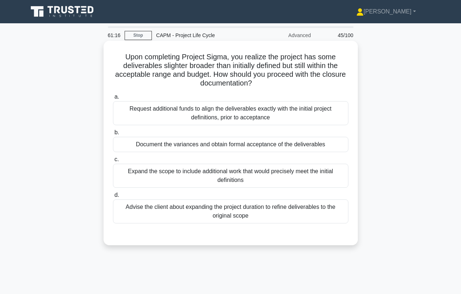
click at [178, 148] on div "Document the variances and obtain formal acceptance of the deliverables" at bounding box center [231, 144] width 236 height 15
click at [113, 135] on input "b. Document the variances and obtain formal acceptance of the deliverables" at bounding box center [113, 132] width 0 height 5
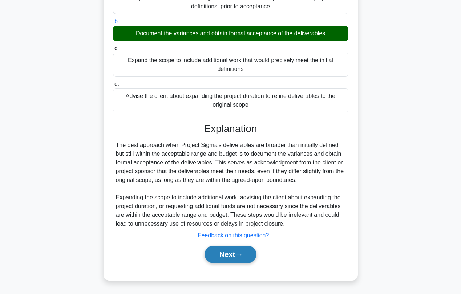
click at [222, 255] on button "Next" at bounding box center [231, 253] width 52 height 17
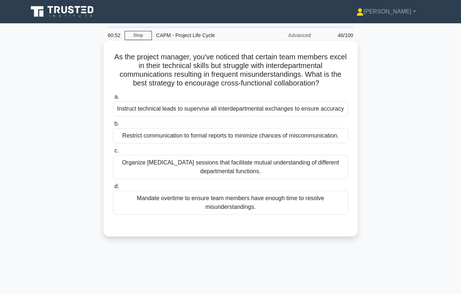
click at [177, 166] on div "Organize cross-training sessions that facilitate mutual understanding of differ…" at bounding box center [231, 167] width 236 height 24
click at [113, 153] on input "c. Organize cross-training sessions that facilitate mutual understanding of dif…" at bounding box center [113, 150] width 0 height 5
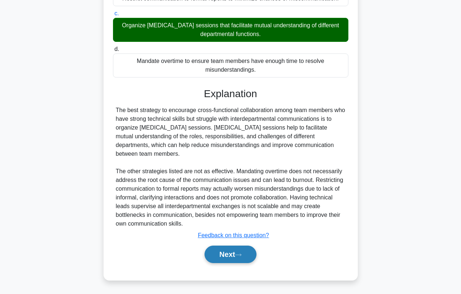
click at [219, 253] on button "Next" at bounding box center [231, 253] width 52 height 17
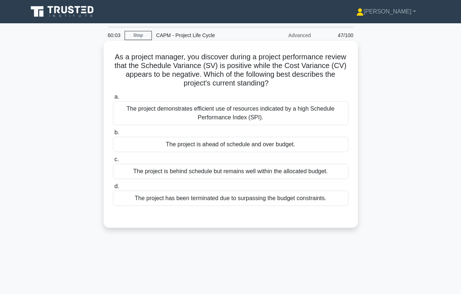
click at [193, 149] on div "The project is ahead of schedule and over budget." at bounding box center [231, 144] width 236 height 15
click at [113, 135] on input "b. The project is ahead of schedule and over budget." at bounding box center [113, 132] width 0 height 5
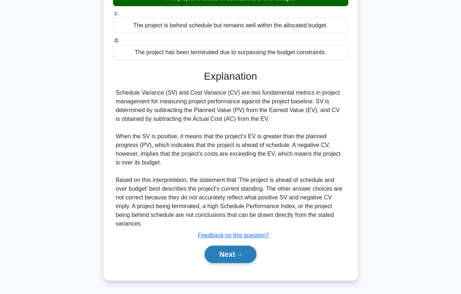
click at [222, 249] on button "Next" at bounding box center [231, 253] width 52 height 17
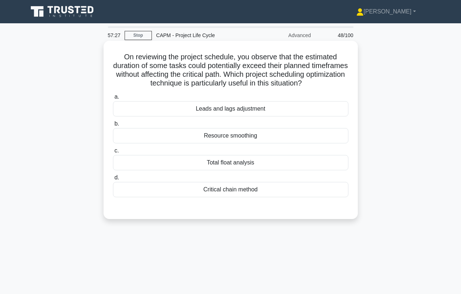
click at [207, 196] on div "Critical chain method" at bounding box center [231, 189] width 236 height 15
click at [113, 180] on input "d. Critical chain method" at bounding box center [113, 177] width 0 height 5
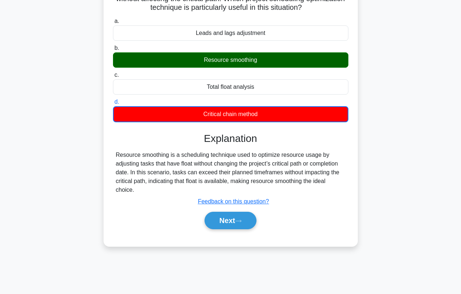
scroll to position [76, 0]
click at [216, 223] on button "Next" at bounding box center [231, 220] width 52 height 17
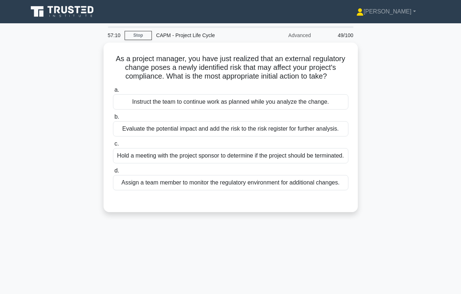
scroll to position [0, 0]
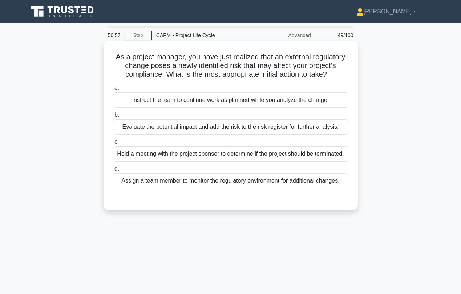
click at [171, 133] on div "Evaluate the potential impact and add the risk to the risk register for further…" at bounding box center [231, 126] width 236 height 15
click at [113, 117] on input "b. Evaluate the potential impact and add the risk to the risk register for furt…" at bounding box center [113, 115] width 0 height 5
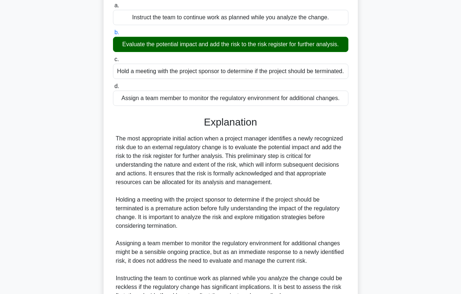
scroll to position [129, 0]
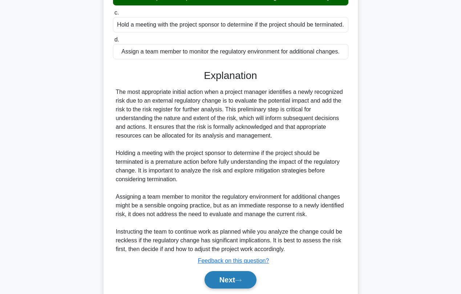
click at [234, 283] on button "Next" at bounding box center [231, 279] width 52 height 17
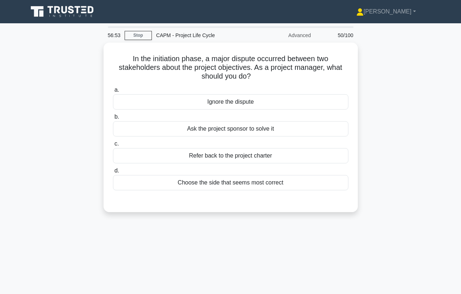
scroll to position [0, 0]
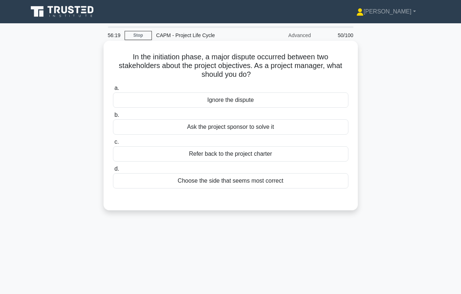
click at [202, 155] on div "Refer back to the project charter" at bounding box center [231, 153] width 236 height 15
click at [113, 144] on input "c. Refer back to the project charter" at bounding box center [113, 142] width 0 height 5
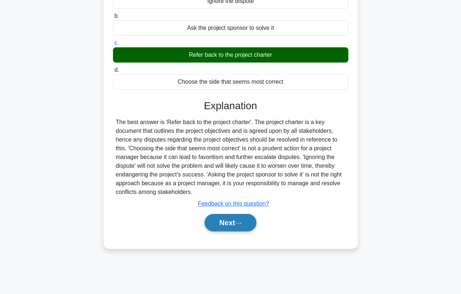
click at [221, 224] on button "Next" at bounding box center [231, 222] width 52 height 17
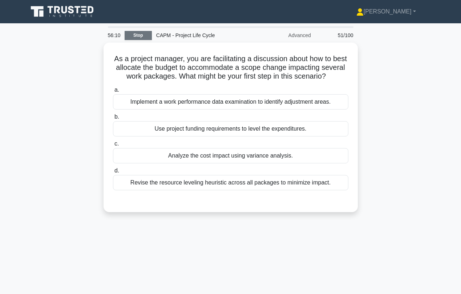
click at [129, 34] on link "Stop" at bounding box center [138, 35] width 27 height 9
click at [136, 35] on link "Stop" at bounding box center [138, 35] width 27 height 9
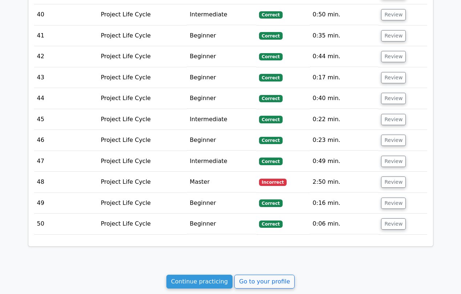
scroll to position [1579, 0]
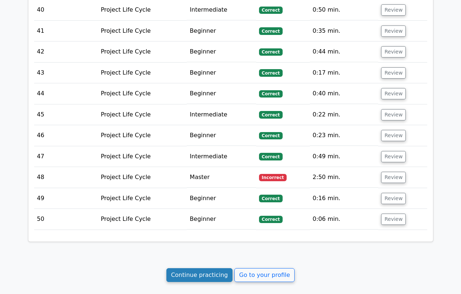
click at [185, 268] on link "Continue practicing" at bounding box center [199, 275] width 67 height 14
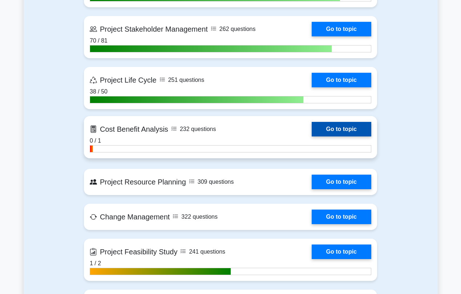
scroll to position [814, 0]
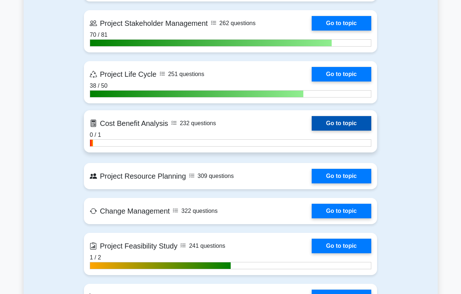
click at [312, 125] on link "Go to topic" at bounding box center [342, 123] width 60 height 15
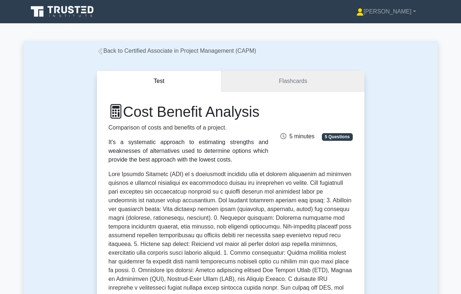
click at [261, 81] on link "Flashcards" at bounding box center [293, 81] width 142 height 21
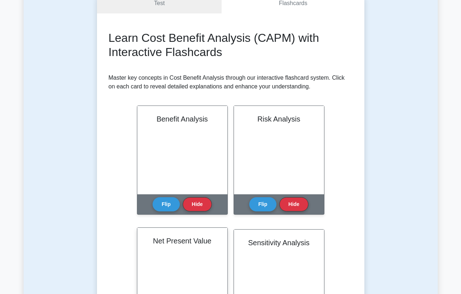
scroll to position [121, 0]
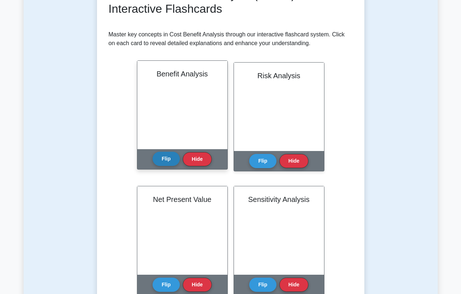
click at [161, 160] on button "Flip" at bounding box center [166, 159] width 27 height 14
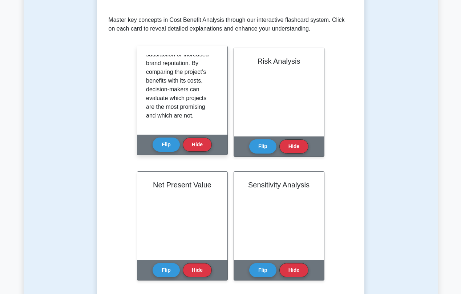
scroll to position [142, 0]
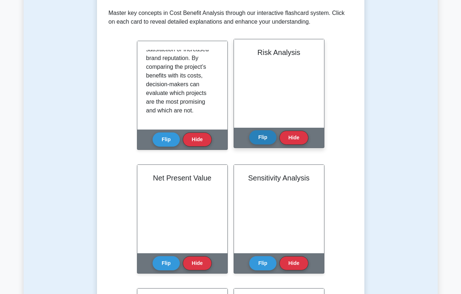
click at [256, 140] on button "Flip" at bounding box center [262, 137] width 27 height 14
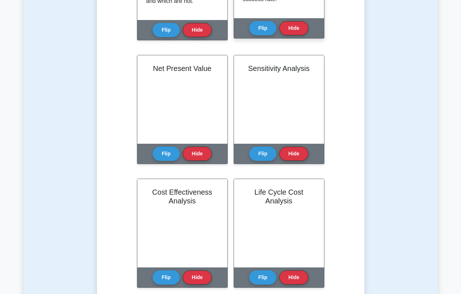
scroll to position [254, 0]
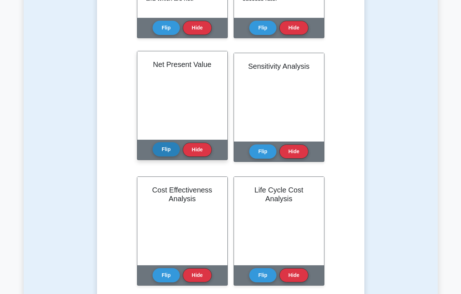
click at [169, 151] on button "Flip" at bounding box center [166, 149] width 27 height 14
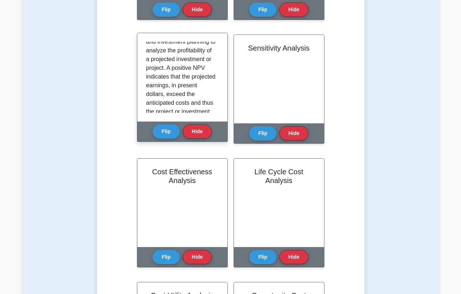
scroll to position [73, 0]
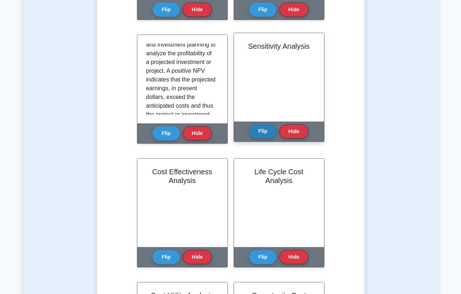
click at [253, 137] on button "Flip" at bounding box center [262, 131] width 27 height 14
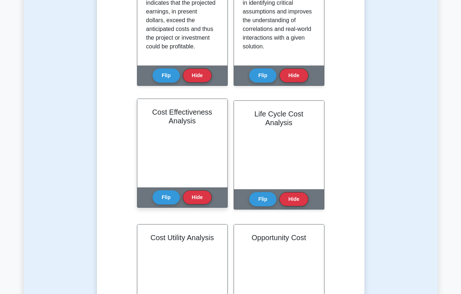
scroll to position [331, 0]
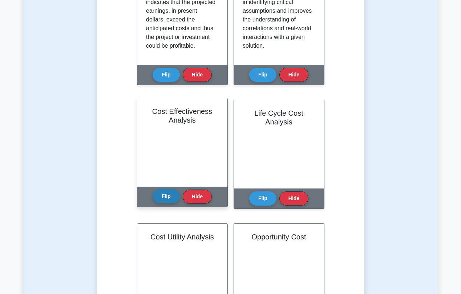
click at [162, 197] on button "Flip" at bounding box center [166, 196] width 27 height 14
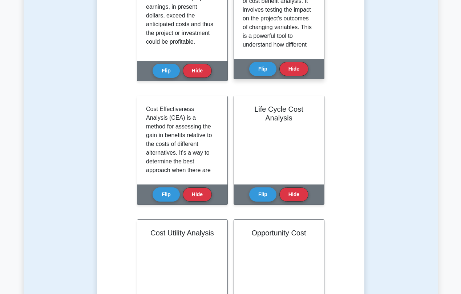
scroll to position [337, 0]
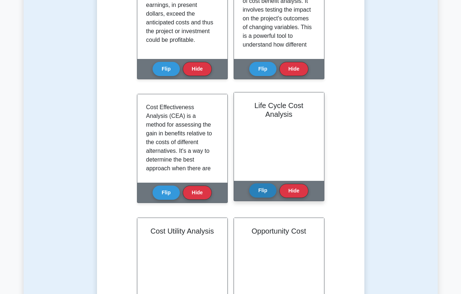
click at [260, 192] on button "Flip" at bounding box center [262, 190] width 27 height 14
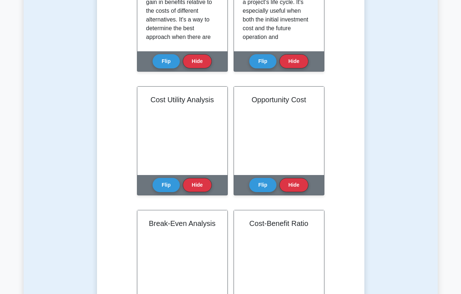
scroll to position [469, 0]
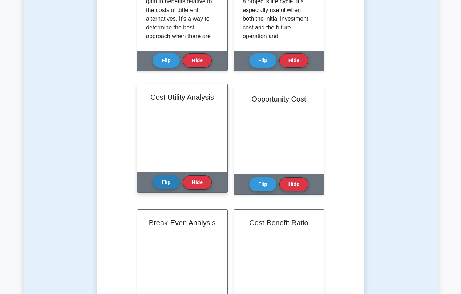
click at [162, 184] on button "Flip" at bounding box center [166, 182] width 27 height 14
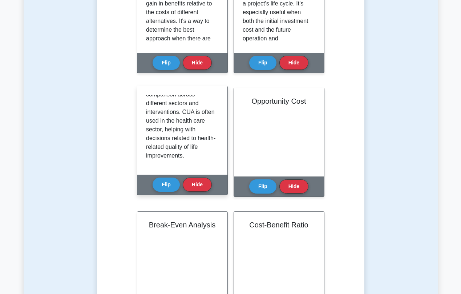
scroll to position [109, 0]
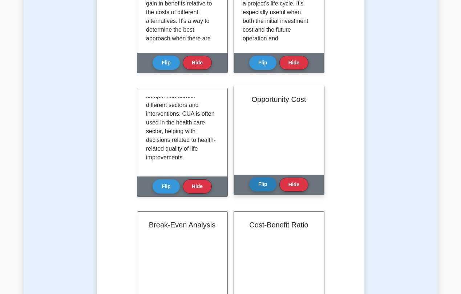
click at [262, 184] on button "Flip" at bounding box center [262, 184] width 27 height 14
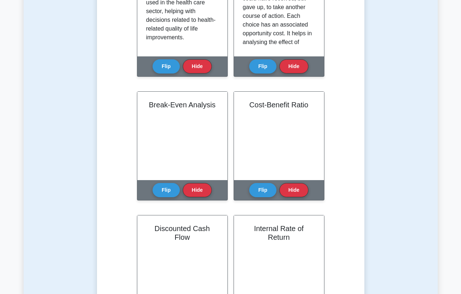
scroll to position [591, 0]
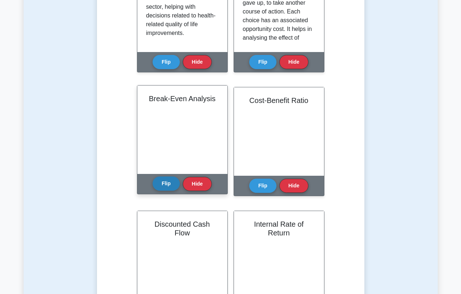
click at [168, 185] on button "Flip" at bounding box center [166, 183] width 27 height 14
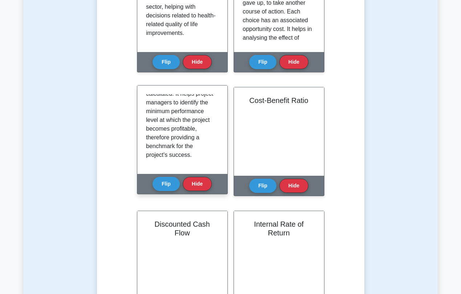
scroll to position [188, 0]
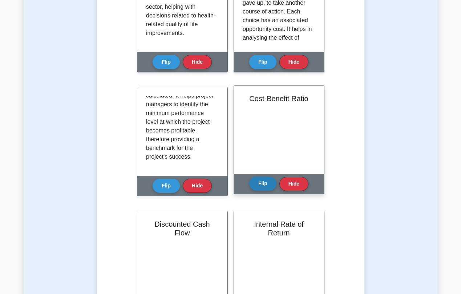
click at [256, 186] on button "Flip" at bounding box center [262, 183] width 27 height 14
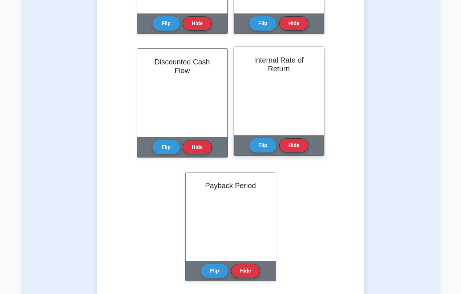
scroll to position [768, 0]
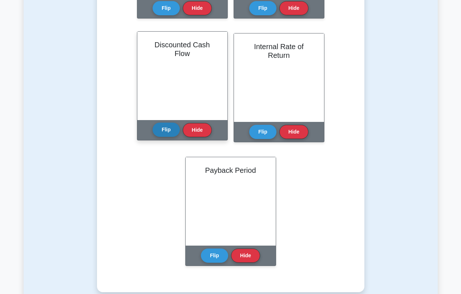
click at [164, 128] on button "Flip" at bounding box center [166, 129] width 27 height 14
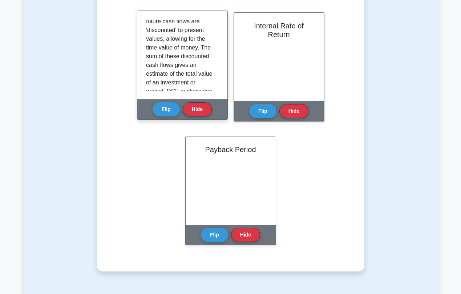
scroll to position [53, 0]
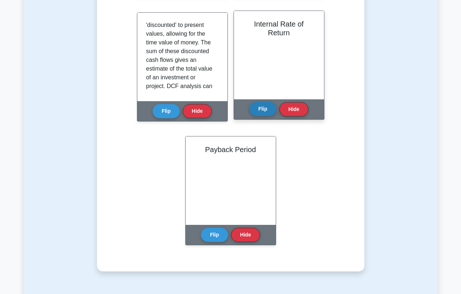
click at [265, 111] on button "Flip" at bounding box center [262, 109] width 27 height 14
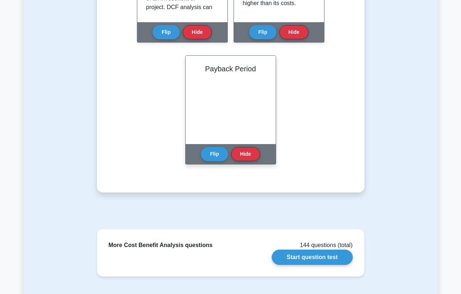
scroll to position [869, 0]
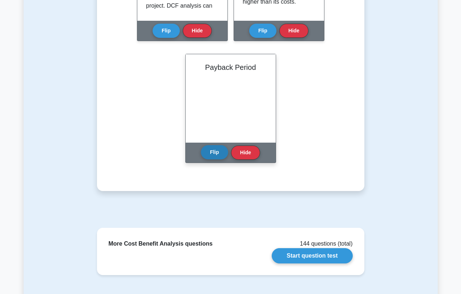
click at [213, 157] on button "Flip" at bounding box center [214, 152] width 27 height 14
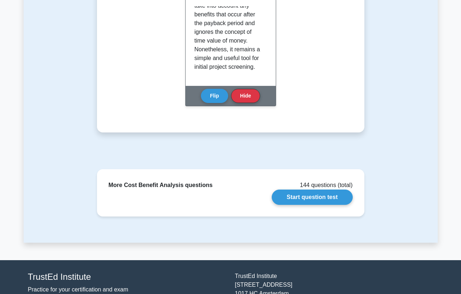
scroll to position [936, 0]
